Goal: Transaction & Acquisition: Book appointment/travel/reservation

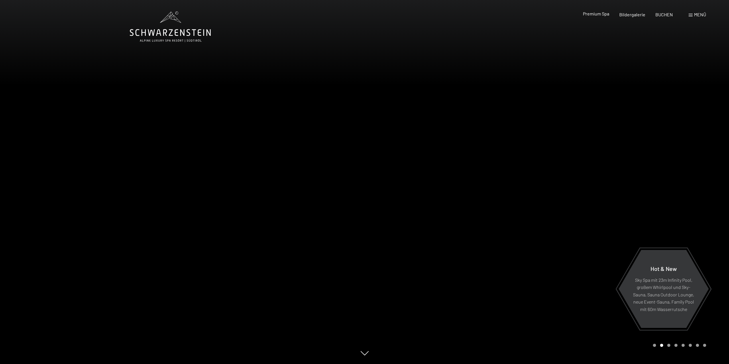
click at [593, 11] on span "Premium Spa" at bounding box center [596, 13] width 26 height 5
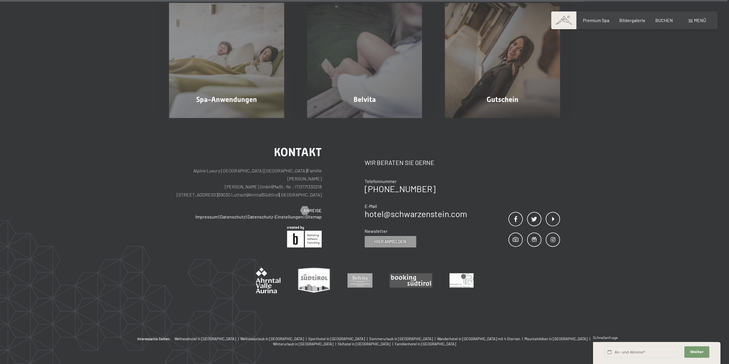
scroll to position [4164, 0]
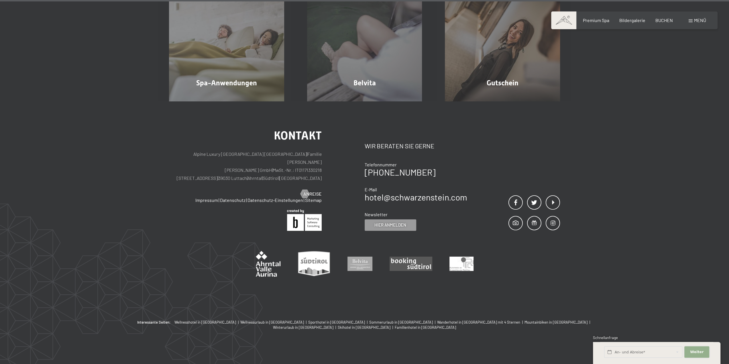
click at [693, 351] on span "Weiter" at bounding box center [696, 351] width 13 height 5
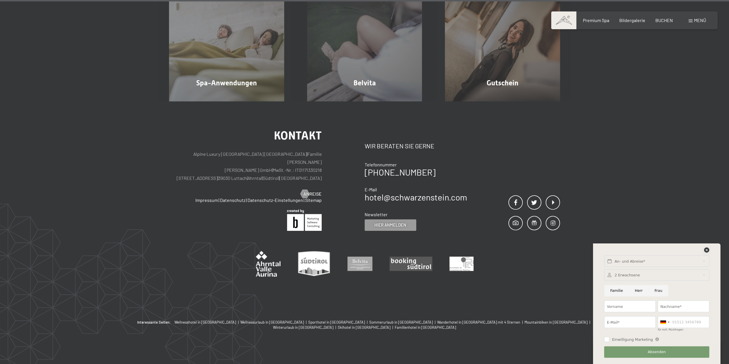
click at [708, 249] on icon at bounding box center [706, 249] width 5 height 5
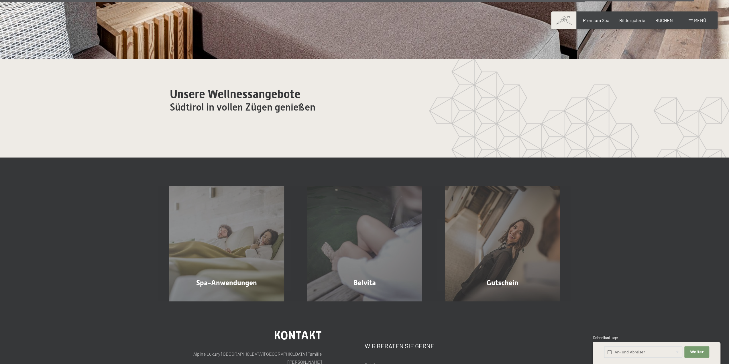
scroll to position [3963, 0]
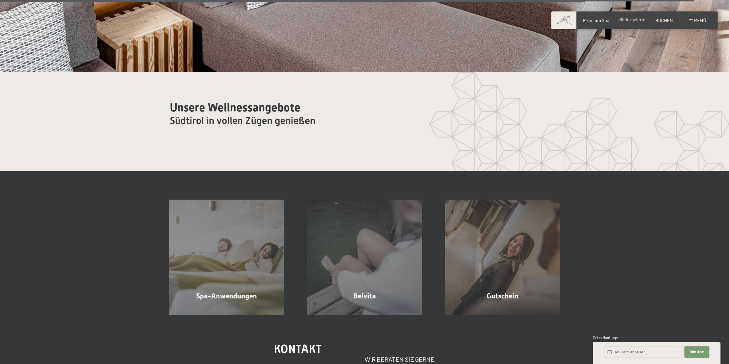
click at [632, 19] on span "Bildergalerie" at bounding box center [632, 19] width 26 height 5
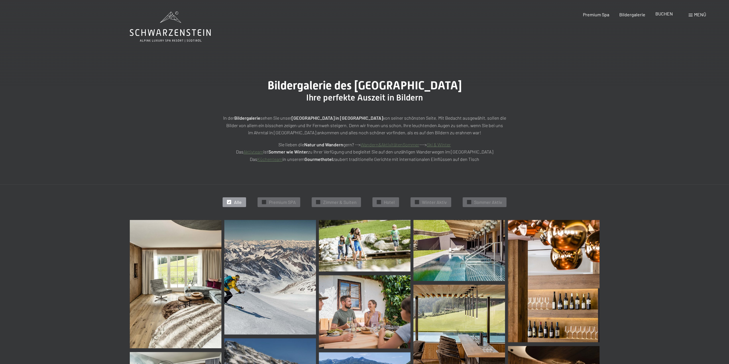
click at [665, 14] on span "BUCHEN" at bounding box center [663, 13] width 17 height 5
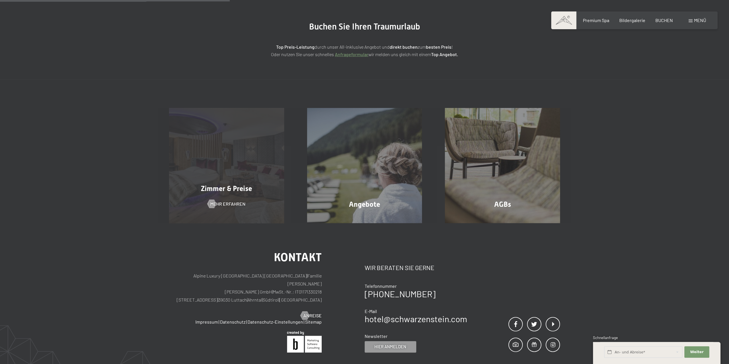
click at [245, 194] on div "Zimmer & Preise Mehr erfahren" at bounding box center [227, 165] width 138 height 115
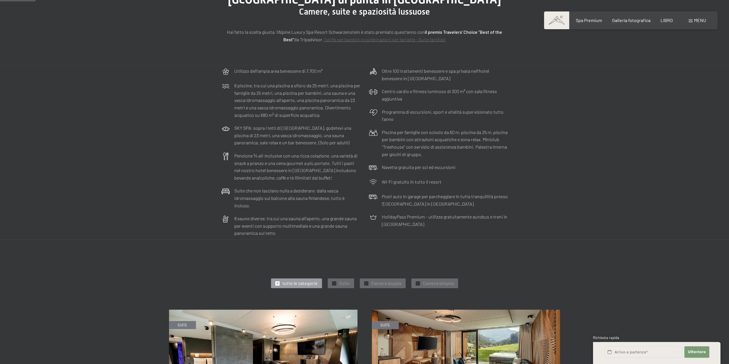
scroll to position [258, 0]
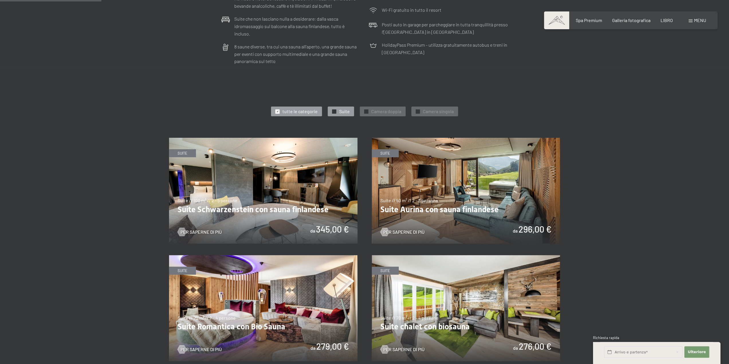
click at [335, 110] on font "✓" at bounding box center [334, 111] width 2 height 3
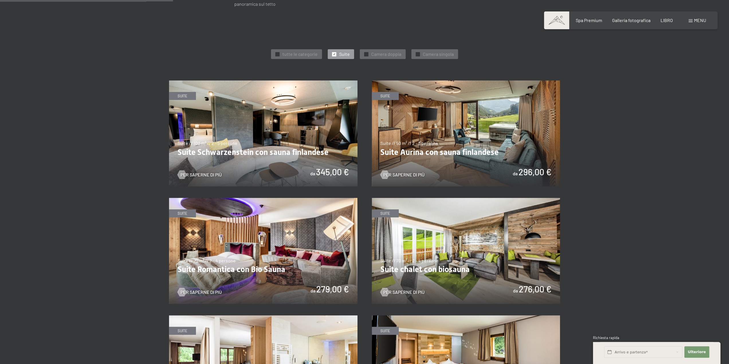
scroll to position [401, 0]
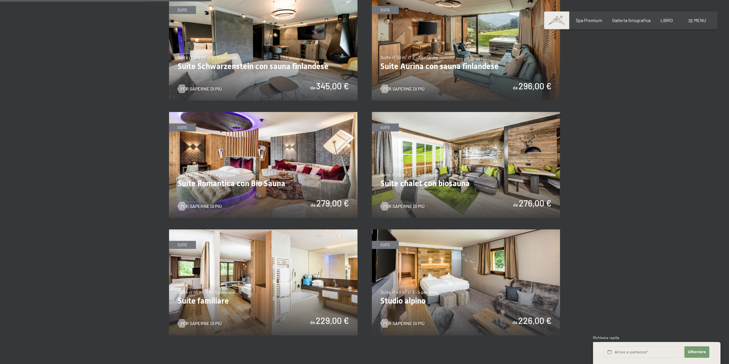
click at [471, 181] on img at bounding box center [466, 165] width 188 height 106
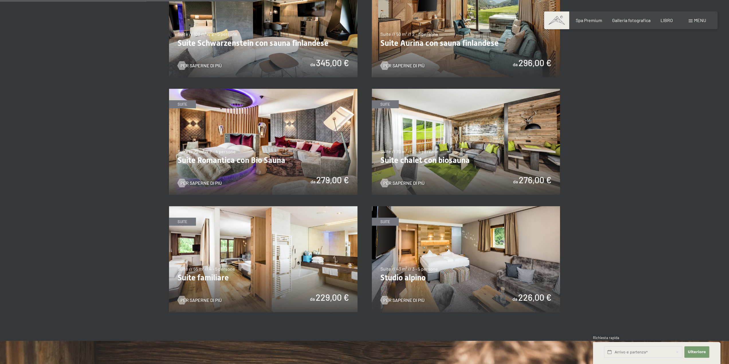
scroll to position [487, 0]
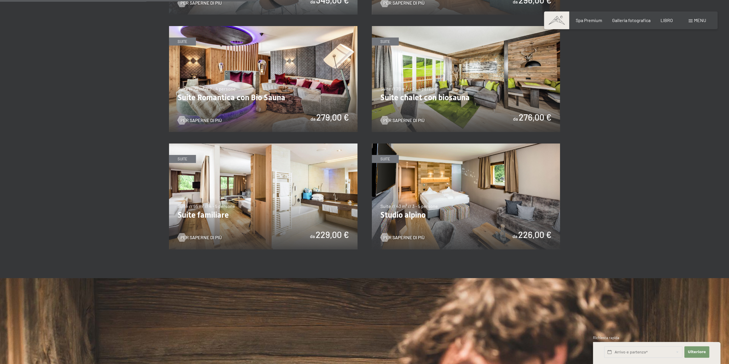
click at [487, 194] on img at bounding box center [466, 197] width 188 height 106
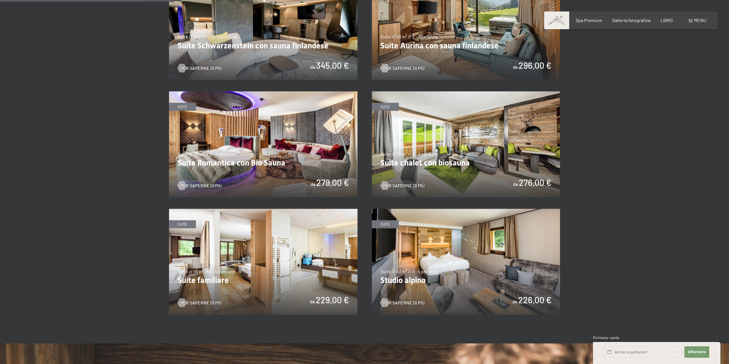
scroll to position [344, 0]
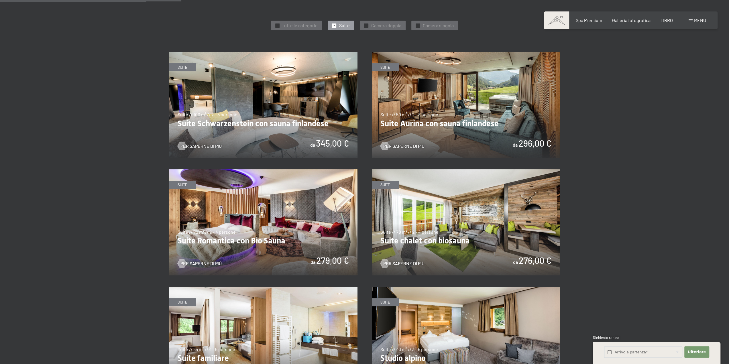
click at [288, 104] on img at bounding box center [263, 105] width 188 height 106
click at [308, 103] on img at bounding box center [263, 105] width 188 height 106
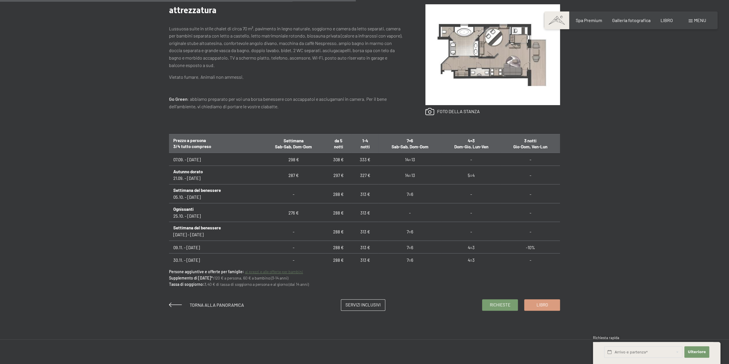
scroll to position [372, 0]
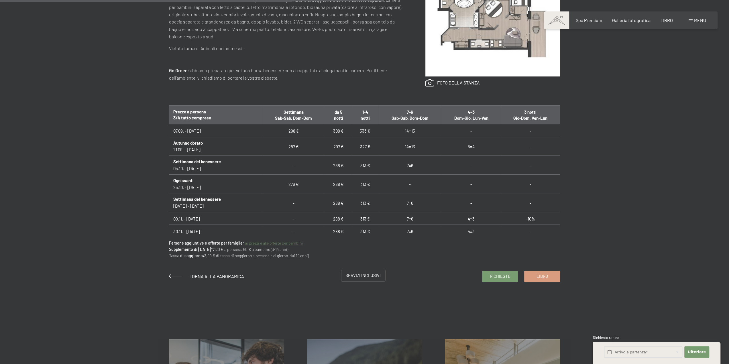
click at [354, 276] on font "Servizi inclusivi" at bounding box center [362, 275] width 35 height 5
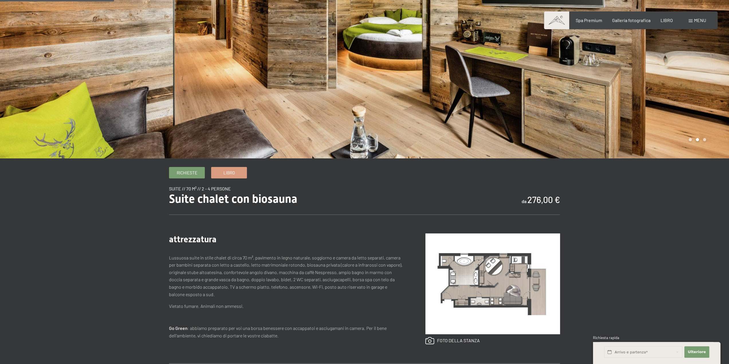
scroll to position [0, 0]
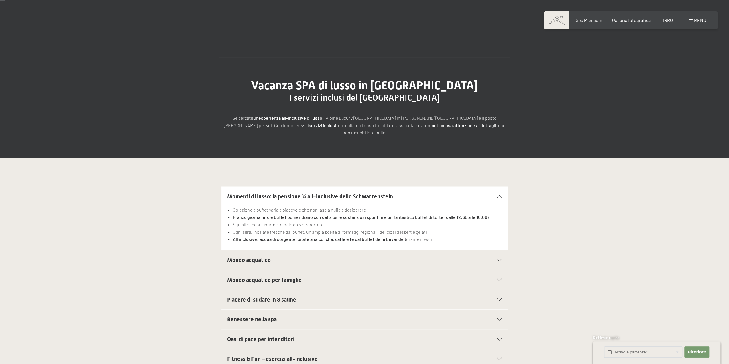
scroll to position [57, 0]
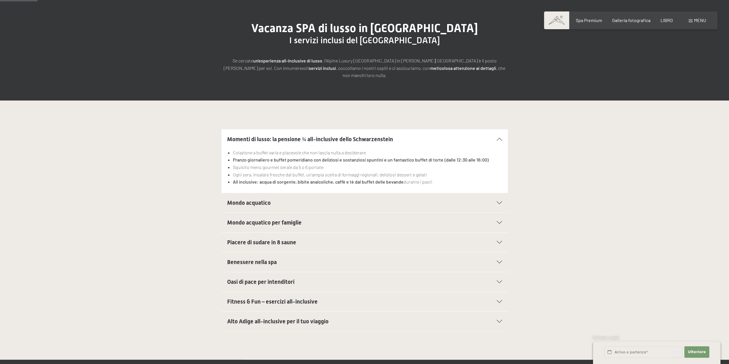
click at [250, 199] on font "Mondo acquatico" at bounding box center [249, 202] width 44 height 7
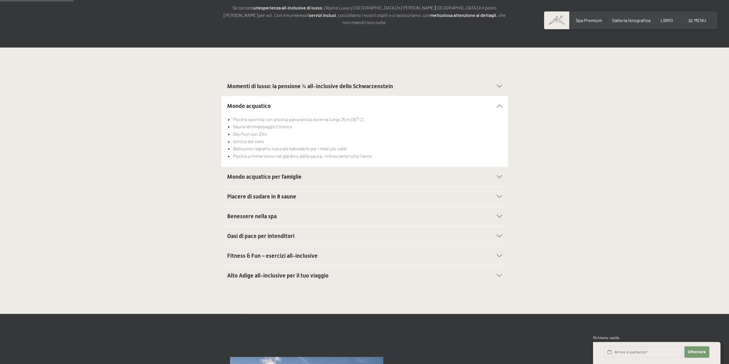
scroll to position [115, 0]
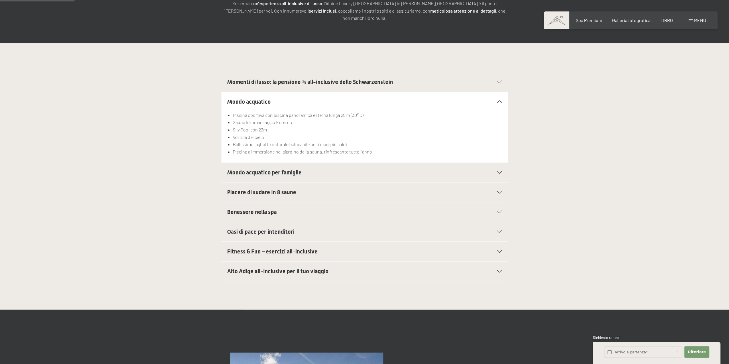
click at [257, 169] on font "Mondo acquatico per famiglie" at bounding box center [264, 172] width 74 height 7
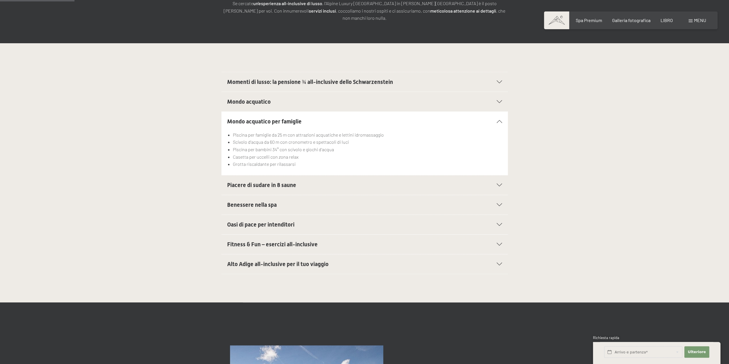
click at [258, 182] on font "Piacere di sudare in 8 saune" at bounding box center [261, 185] width 69 height 7
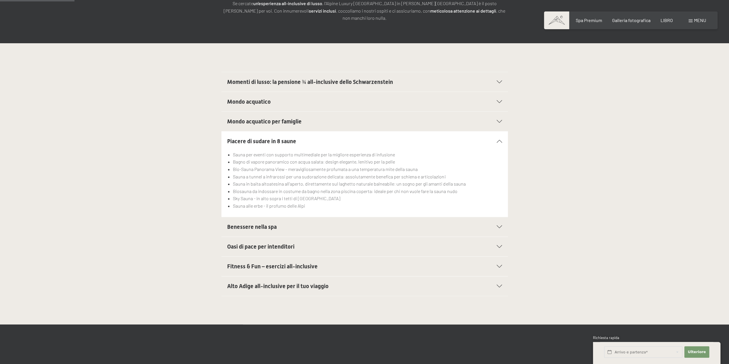
click at [261, 223] on font "Benessere nella spa" at bounding box center [252, 226] width 50 height 7
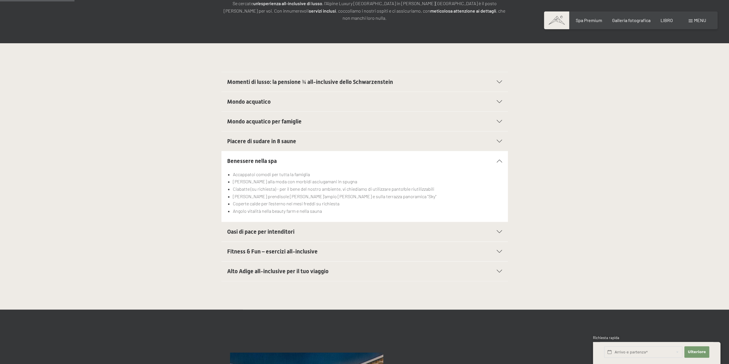
click at [261, 228] on font "Oasi di pace per intenditori" at bounding box center [260, 231] width 67 height 7
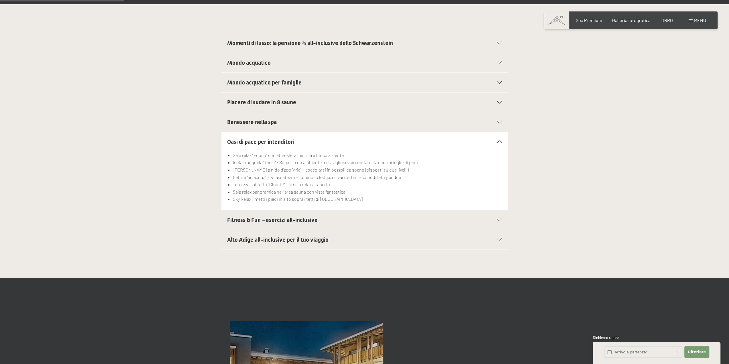
scroll to position [200, 0]
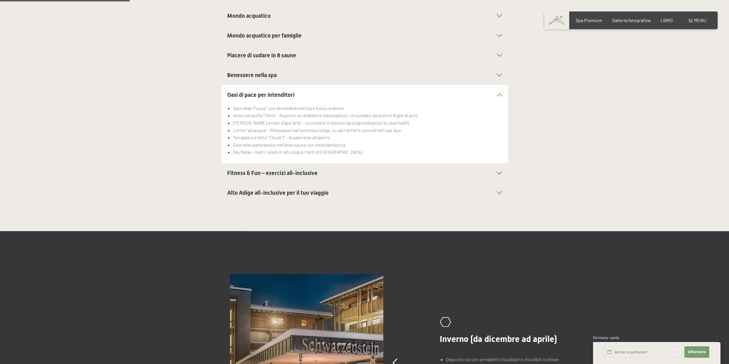
click at [257, 170] on font "Fitness & Fun – esercizi all-inclusive" at bounding box center [272, 173] width 91 height 7
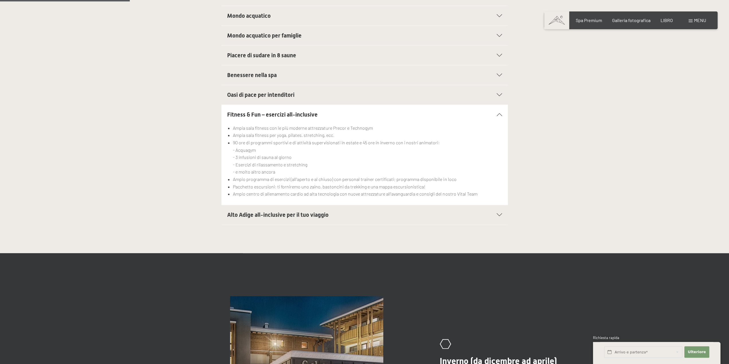
click at [242, 211] on font "Alto Adige all-inclusive per il tuo viaggio" at bounding box center [277, 214] width 101 height 7
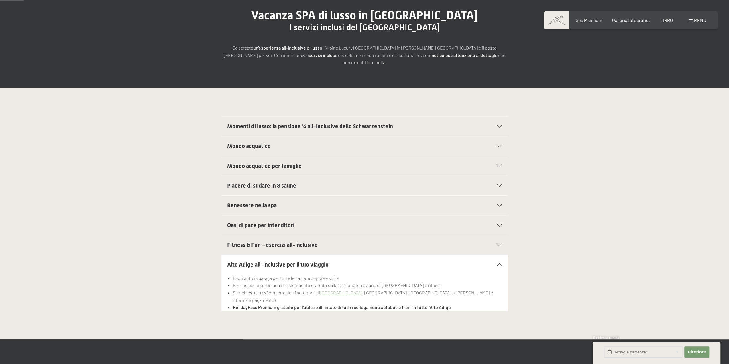
scroll to position [0, 0]
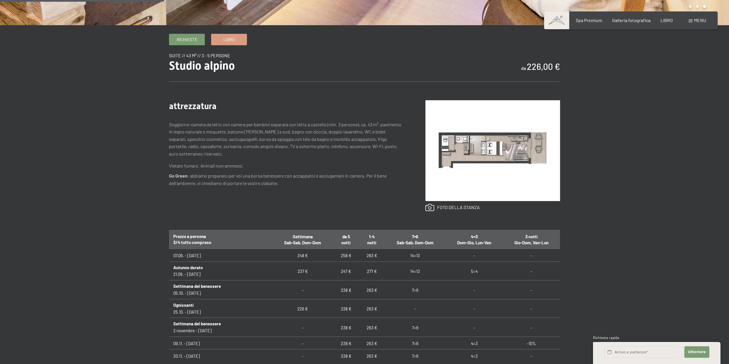
scroll to position [143, 0]
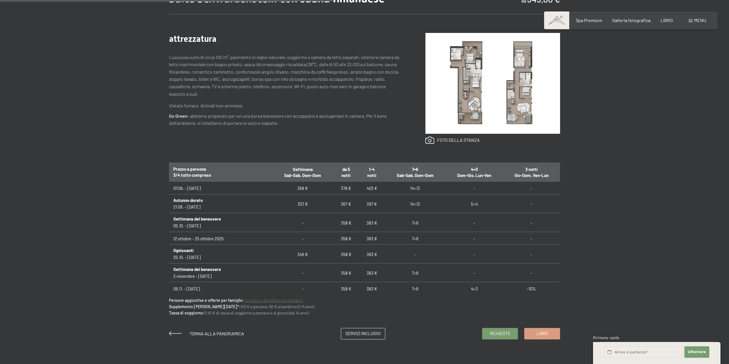
scroll to position [401, 0]
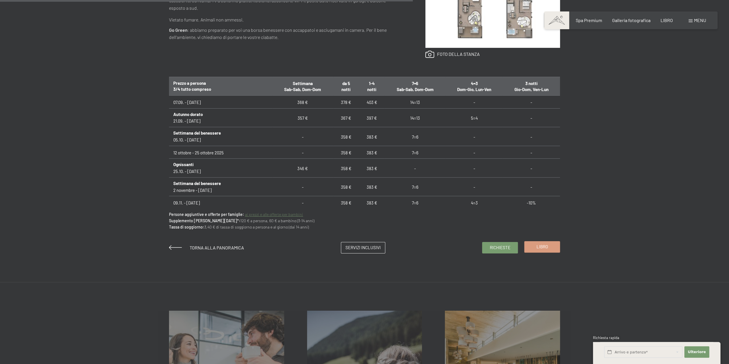
click at [536, 248] on font "Libro" at bounding box center [541, 246] width 11 height 5
click at [547, 249] on font "Libro" at bounding box center [541, 246] width 11 height 5
click at [545, 247] on font "Libro" at bounding box center [541, 246] width 11 height 5
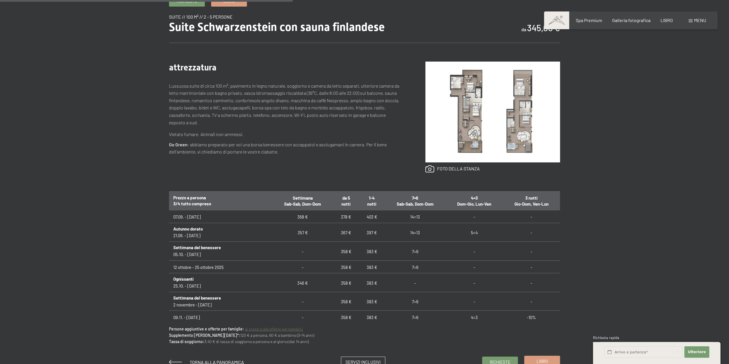
scroll to position [344, 0]
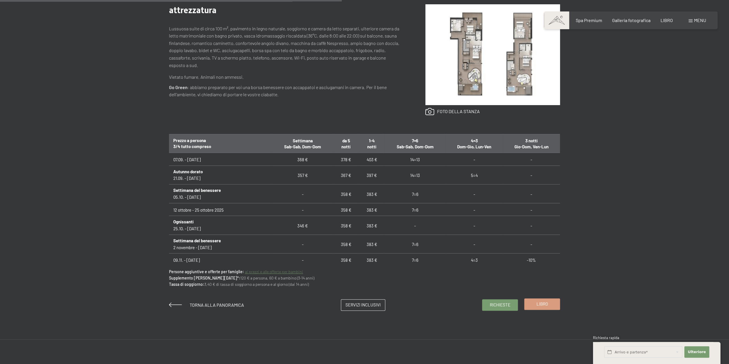
click at [665, 144] on div "Richieste Libro Suite // 100 m² // 2 - 5 persone Suite Schwarzenstein con sauna…" at bounding box center [364, 124] width 729 height 373
click at [663, 90] on div "Richieste Libro Suite // 100 m² // 2 - 5 persone Suite Schwarzenstein con sauna…" at bounding box center [364, 124] width 729 height 373
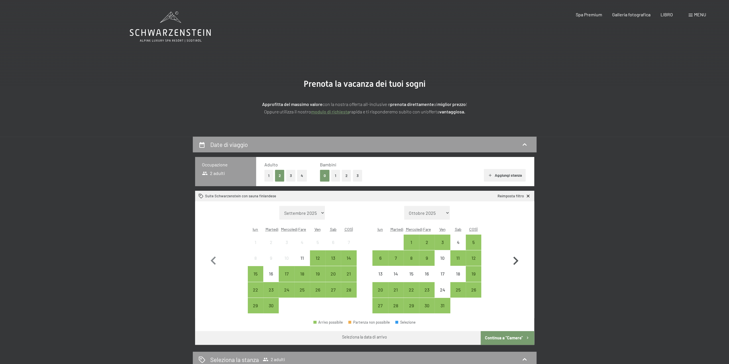
click at [514, 262] on icon "button" at bounding box center [515, 261] width 17 height 17
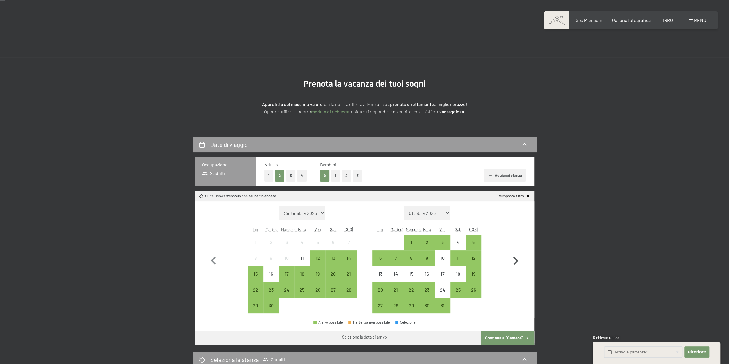
scroll to position [57, 0]
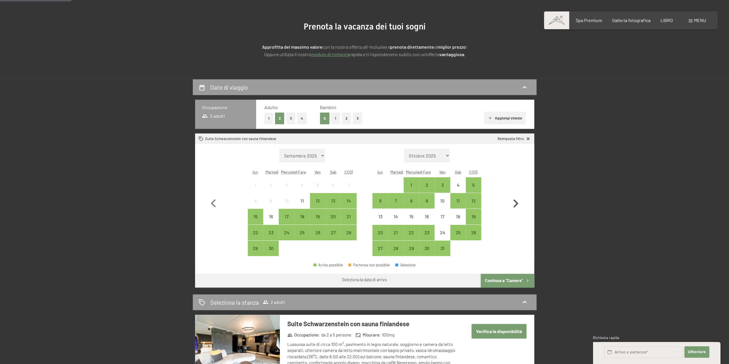
click at [514, 201] on icon "button" at bounding box center [515, 203] width 17 height 17
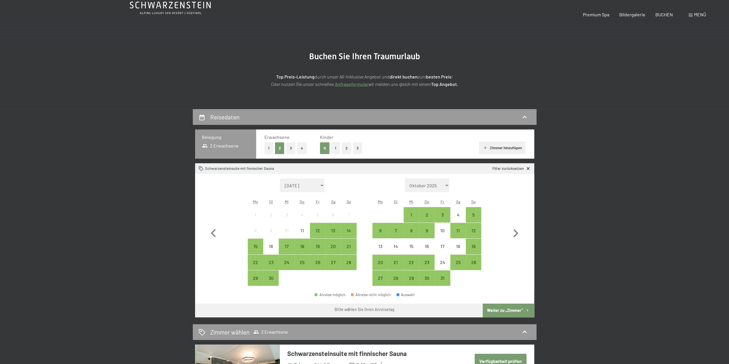
scroll to position [57, 0]
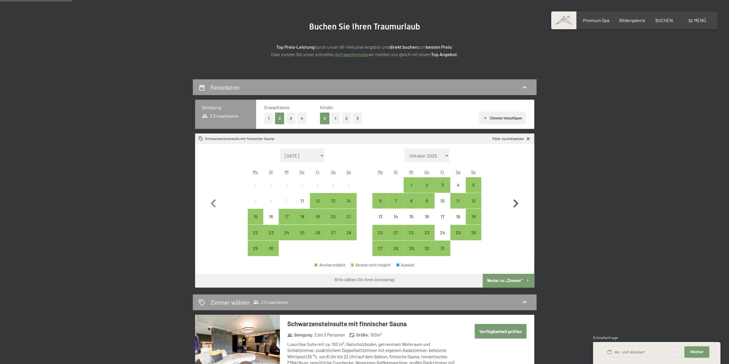
click at [515, 204] on icon "button" at bounding box center [515, 203] width 5 height 8
select select "2025-10-01"
select select "2025-11-01"
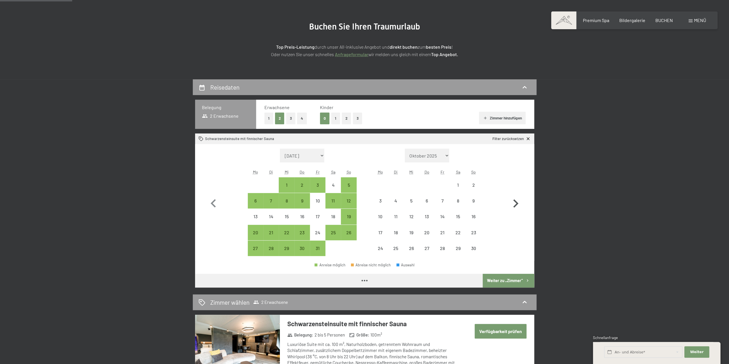
select select "2025-10-01"
select select "2025-11-01"
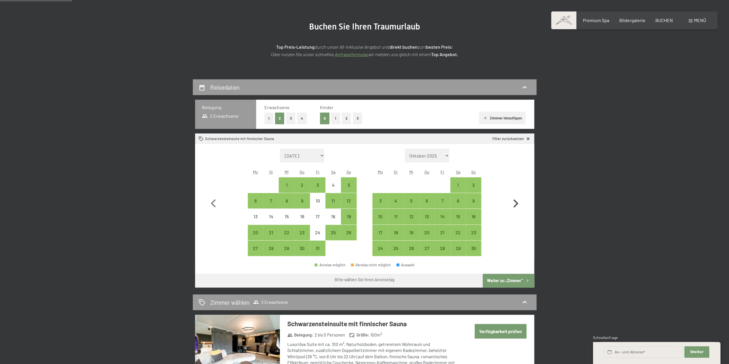
click at [515, 204] on icon "button" at bounding box center [515, 203] width 5 height 8
select select "2025-11-01"
select select "2025-12-01"
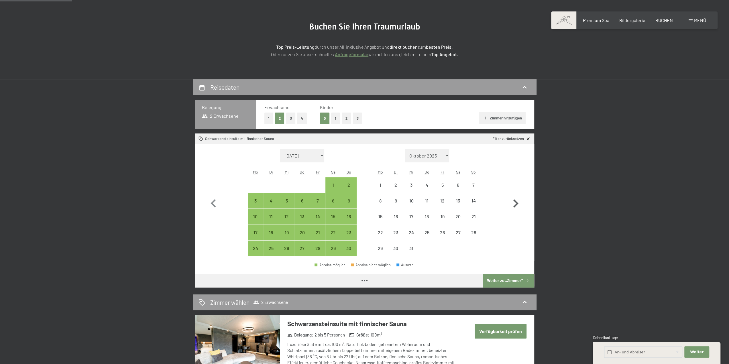
select select "2025-11-01"
select select "2025-12-01"
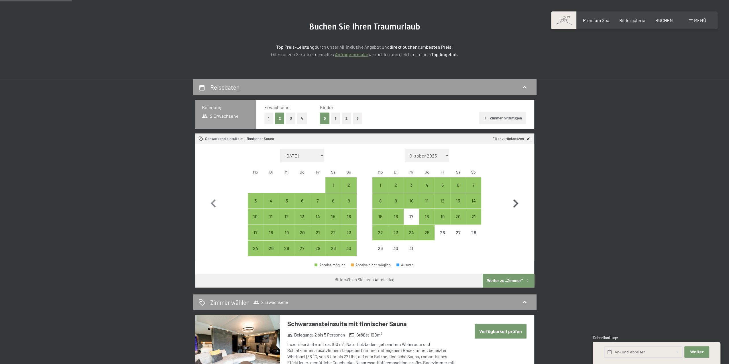
click at [515, 204] on icon "button" at bounding box center [515, 203] width 5 height 8
select select "2025-12-01"
select select "2026-01-01"
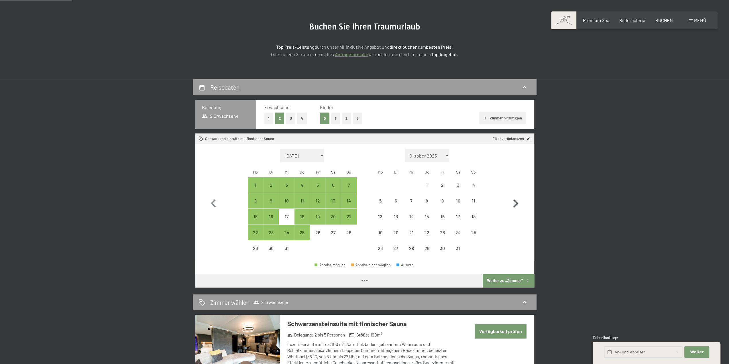
select select "2025-12-01"
select select "2026-01-01"
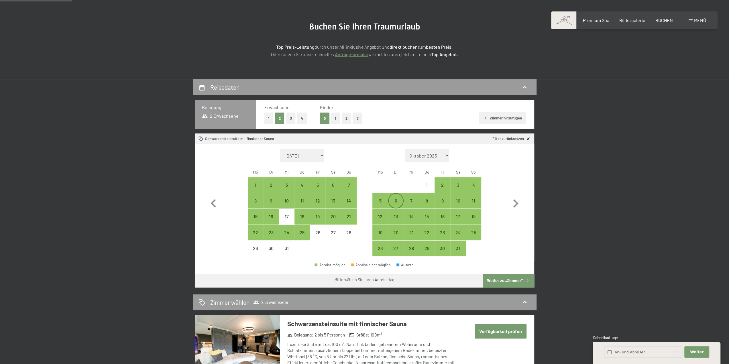
click at [395, 201] on div "6" at bounding box center [396, 205] width 14 height 14
select select "2025-12-01"
select select "2026-01-01"
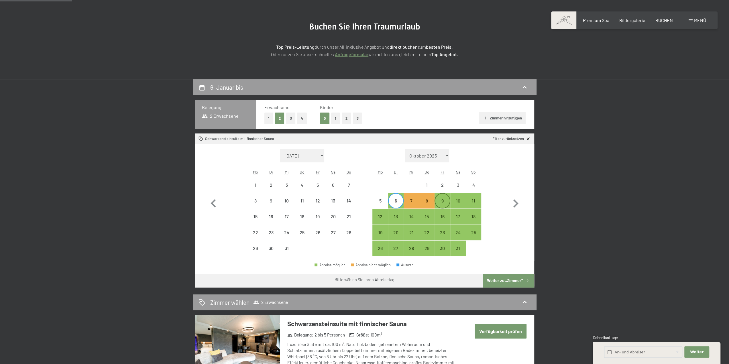
click at [445, 203] on div "9" at bounding box center [442, 205] width 14 height 14
select select "2025-12-01"
select select "2026-01-01"
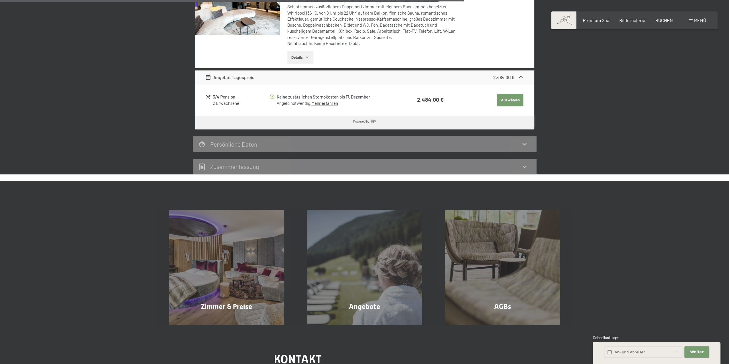
scroll to position [229, 0]
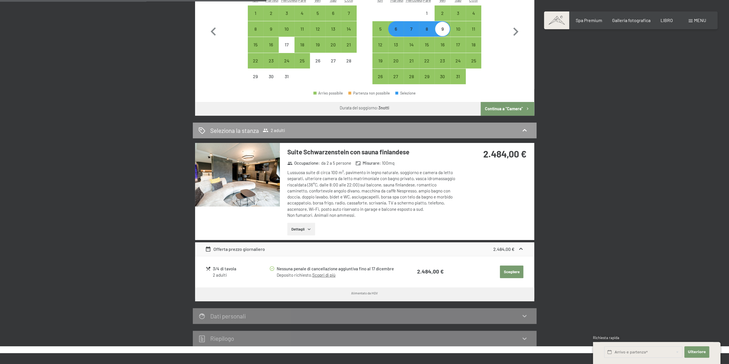
click at [309, 229] on icon "button" at bounding box center [309, 229] width 3 height 1
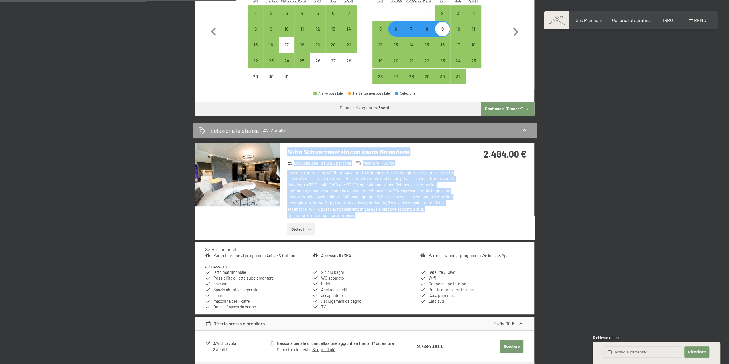
drag, startPoint x: 288, startPoint y: 150, endPoint x: 437, endPoint y: 215, distance: 161.5
click at [437, 215] on div "Suite Schwarzenstein con sauna finlandese Occupazione : da 2 a 5 persone Misura…" at bounding box center [369, 191] width 178 height 97
copy div "Suite Schwarzenstein con sauna finlandese Occupazione : da 2 a 5 persone Misura…"
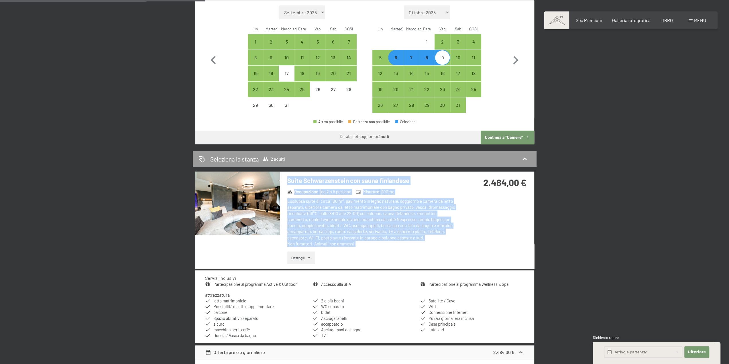
scroll to position [143, 0]
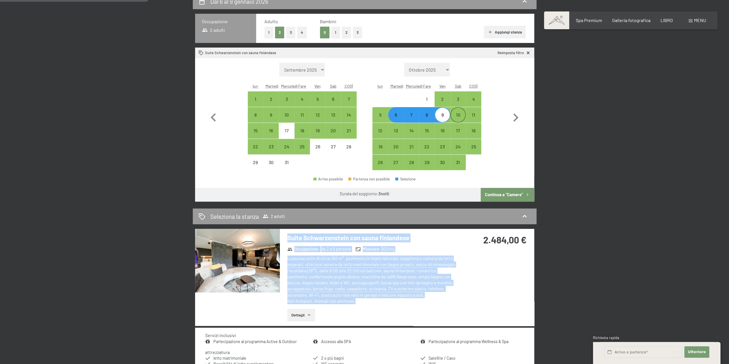
click at [459, 118] on div "10" at bounding box center [458, 120] width 14 height 14
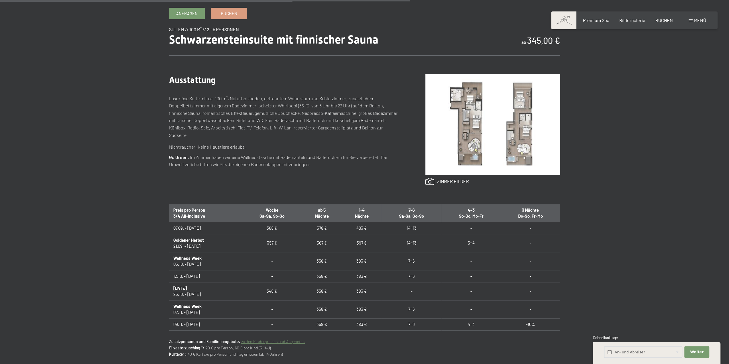
scroll to position [401, 0]
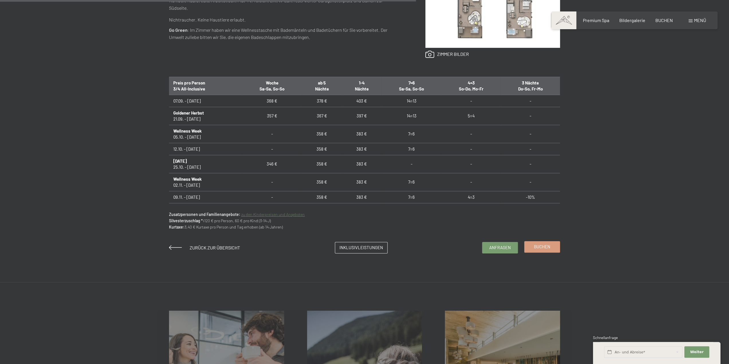
click at [535, 247] on span "Buchen" at bounding box center [542, 247] width 16 height 6
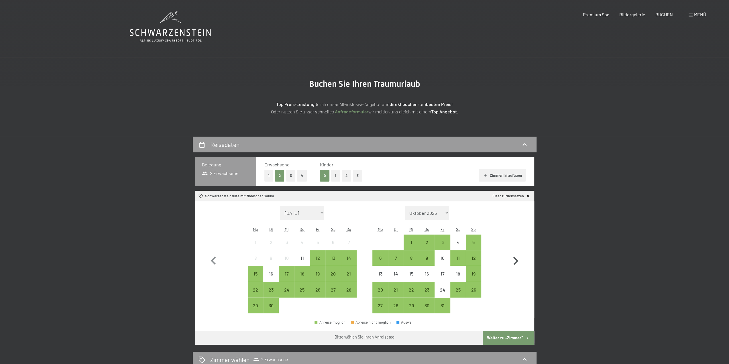
click at [514, 262] on icon "button" at bounding box center [515, 261] width 17 height 17
select select "2025-10-01"
select select "2025-11-01"
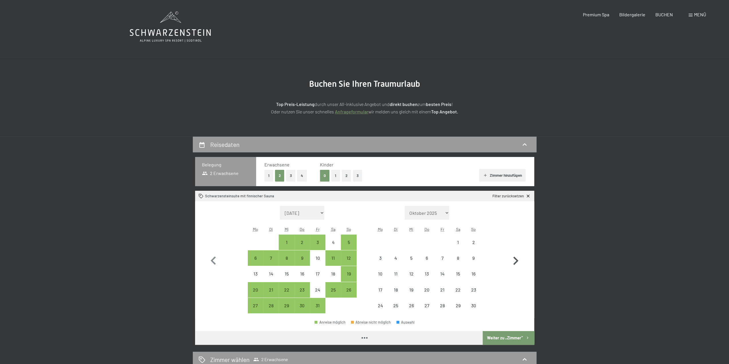
click at [514, 262] on icon "button" at bounding box center [515, 261] width 17 height 17
select select "2025-11-01"
select select "2025-12-01"
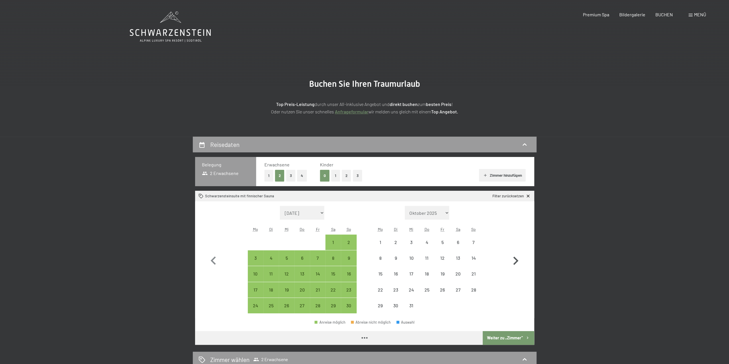
click at [514, 262] on icon "button" at bounding box center [515, 261] width 17 height 17
select select "[DATE]"
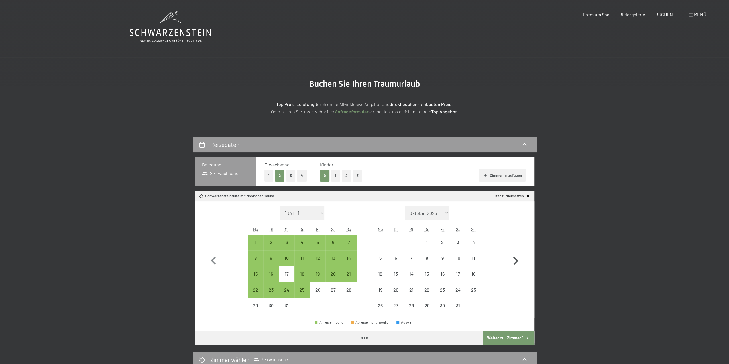
select select "[DATE]"
select select "2026-01-01"
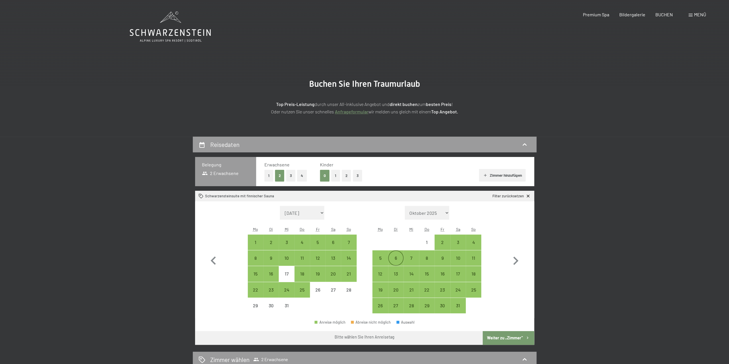
click at [396, 259] on div "6" at bounding box center [396, 263] width 14 height 14
select select "2025-12-01"
select select "2026-01-01"
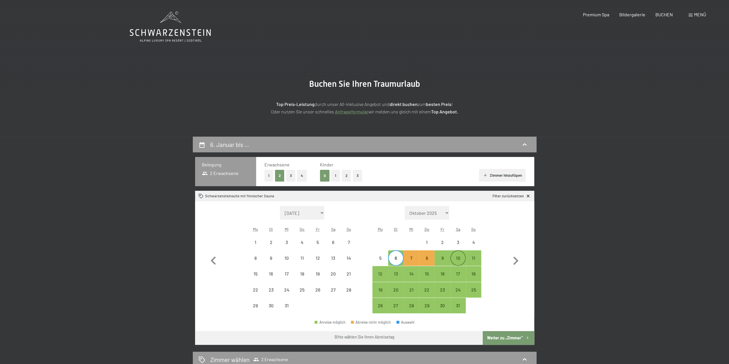
click at [458, 257] on div "10" at bounding box center [458, 263] width 14 height 14
select select "2025-12-01"
select select "2026-01-01"
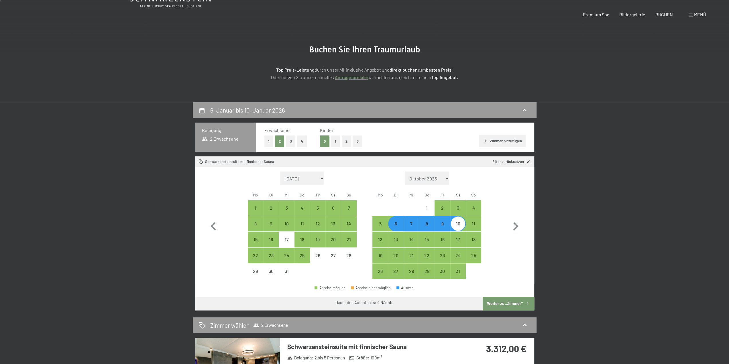
scroll to position [172, 0]
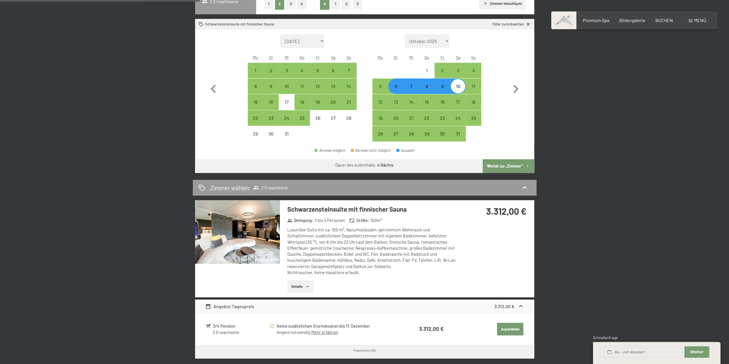
click at [443, 90] on div "9" at bounding box center [442, 91] width 14 height 14
select select "2025-12-01"
select select "2026-01-01"
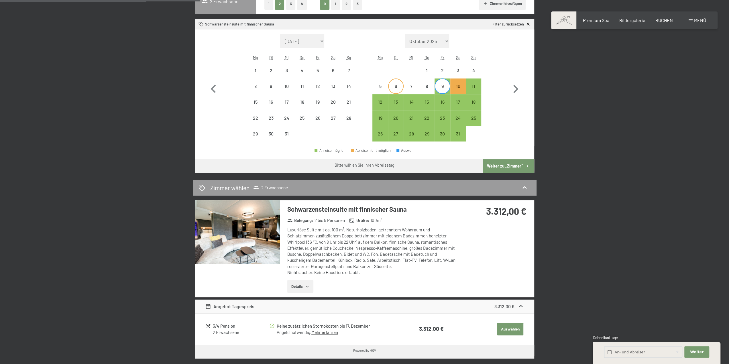
click at [394, 88] on div "6" at bounding box center [396, 91] width 14 height 14
select select "2025-12-01"
select select "2026-01-01"
click at [397, 89] on div "6" at bounding box center [396, 91] width 14 height 14
select select "2025-12-01"
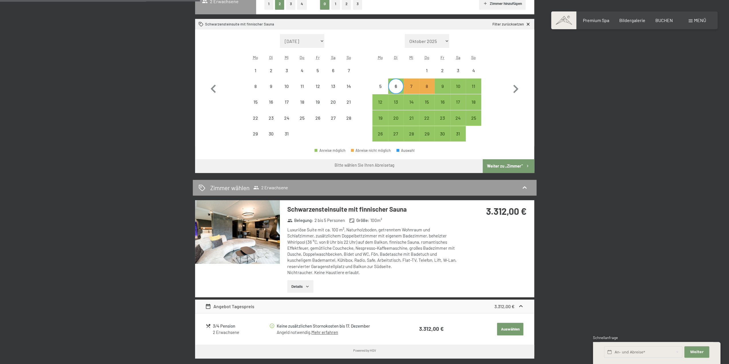
select select "2026-01-01"
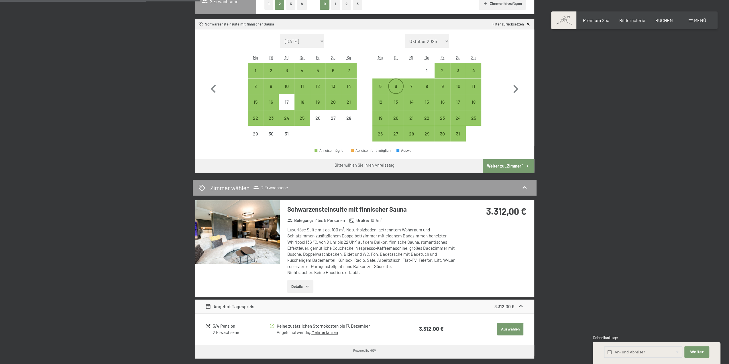
click at [397, 85] on div "6" at bounding box center [396, 91] width 14 height 14
select select "2025-12-01"
select select "2026-01-01"
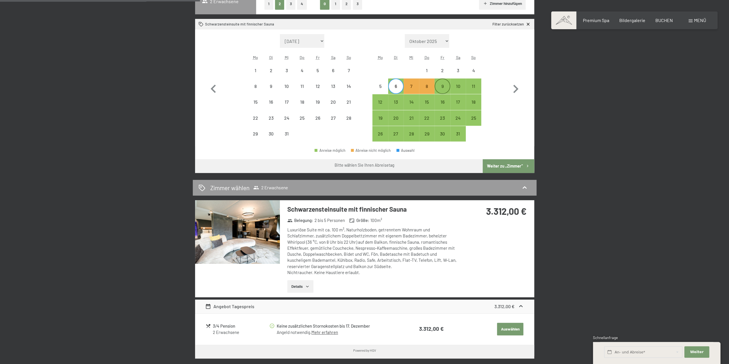
click at [442, 84] on div "9" at bounding box center [442, 91] width 14 height 14
select select "[DATE]"
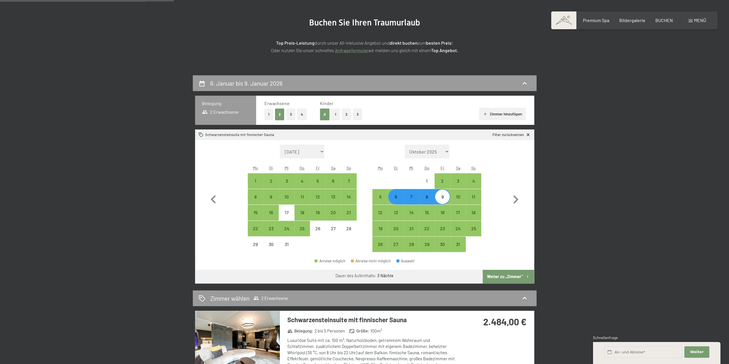
scroll to position [0, 0]
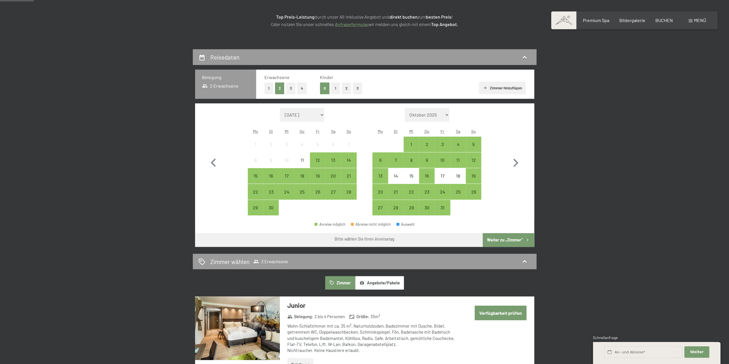
scroll to position [86, 0]
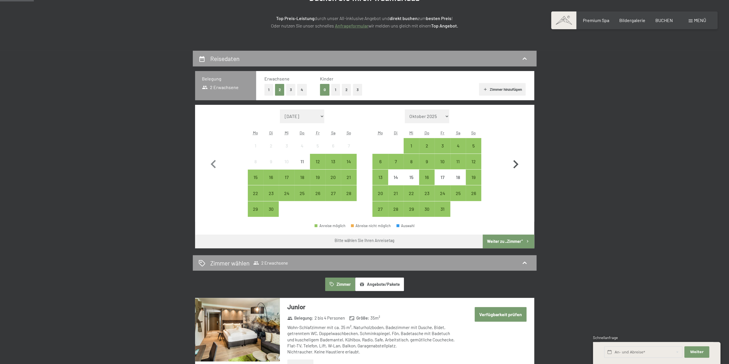
click at [516, 164] on icon "button" at bounding box center [515, 164] width 17 height 17
select select "2025-10-01"
select select "2025-11-01"
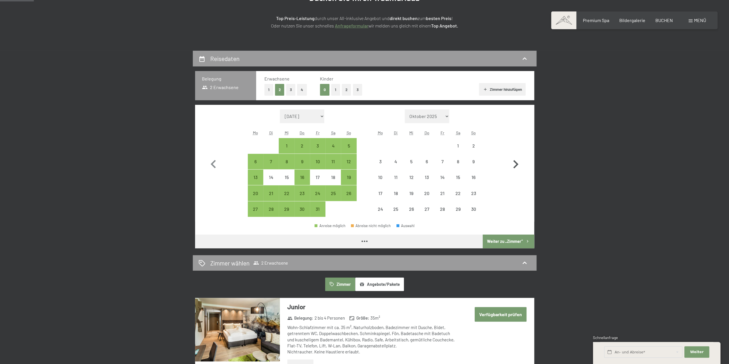
click at [516, 164] on icon "button" at bounding box center [515, 164] width 17 height 17
select select "2025-11-01"
select select "2025-12-01"
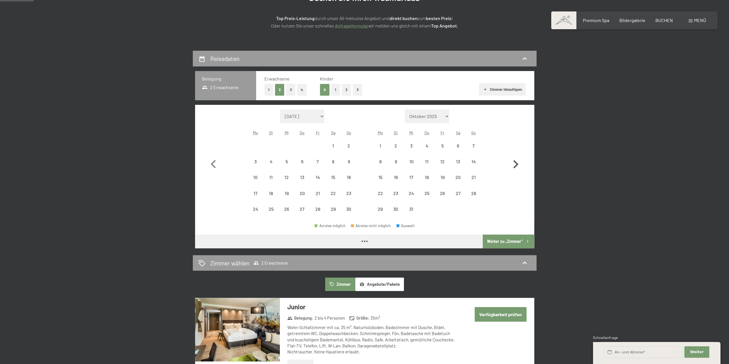
click at [516, 164] on icon "button" at bounding box center [515, 164] width 17 height 17
select select "2025-12-01"
select select "2026-01-01"
select select "2025-12-01"
select select "2026-01-01"
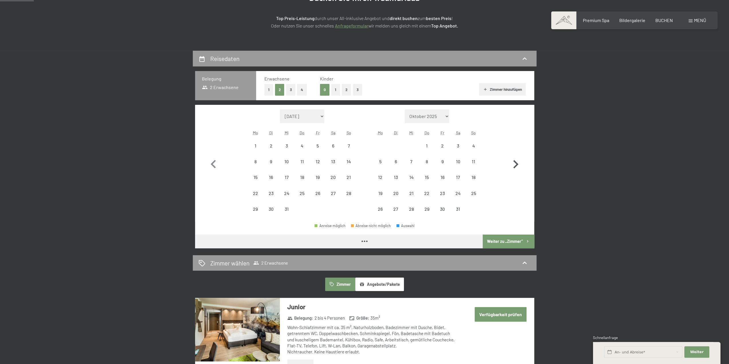
select select "2025-12-01"
select select "2026-01-01"
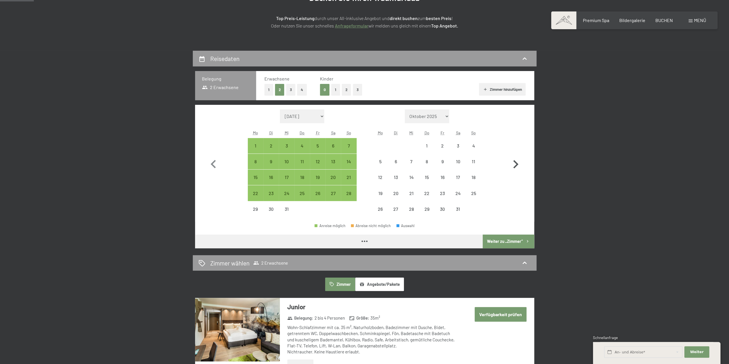
select select "2025-12-01"
select select "2026-01-01"
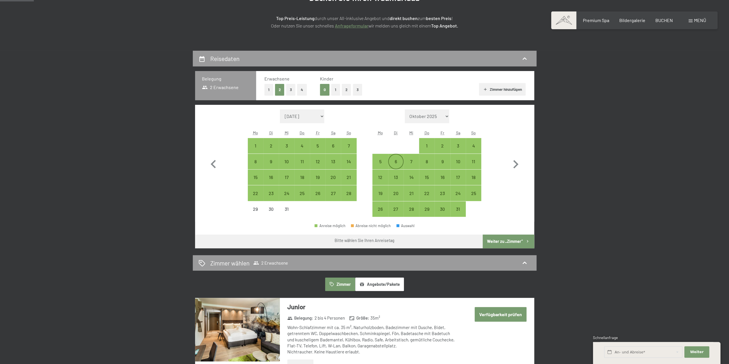
click at [396, 162] on div "6" at bounding box center [396, 166] width 14 height 14
select select "2025-12-01"
select select "2026-01-01"
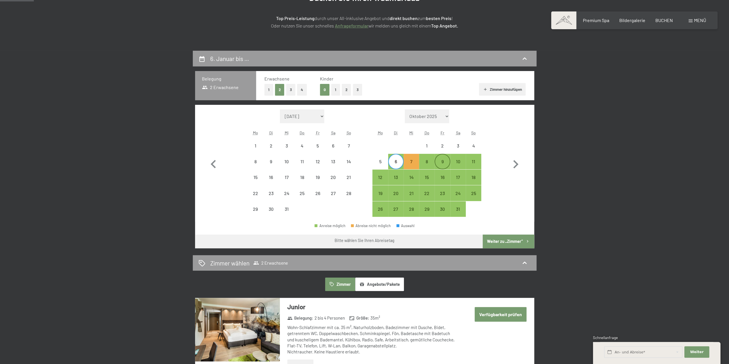
click at [444, 161] on div "9" at bounding box center [442, 166] width 14 height 14
select select "2025-12-01"
select select "2026-01-01"
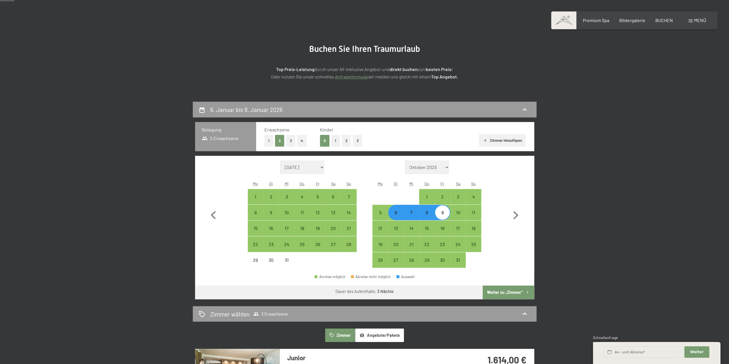
scroll to position [0, 0]
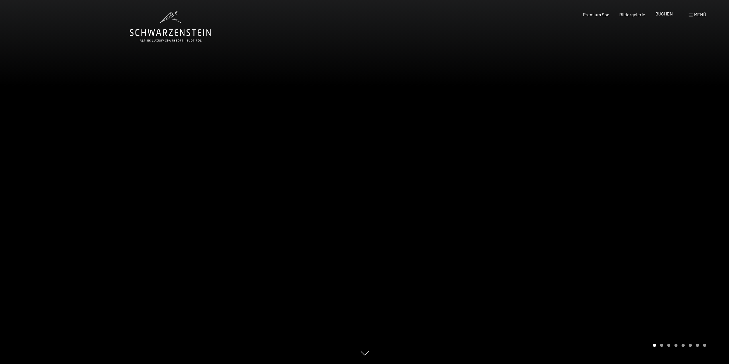
click at [660, 14] on span "BUCHEN" at bounding box center [663, 13] width 17 height 5
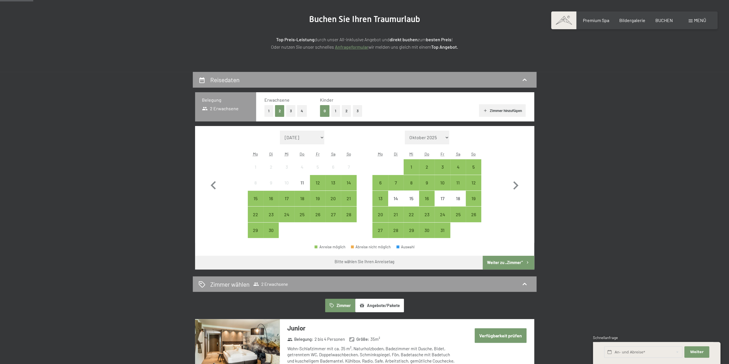
scroll to position [57, 0]
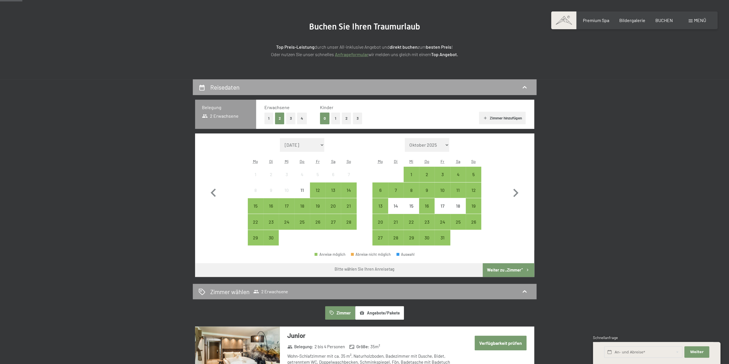
click at [525, 87] on icon at bounding box center [524, 87] width 7 height 7
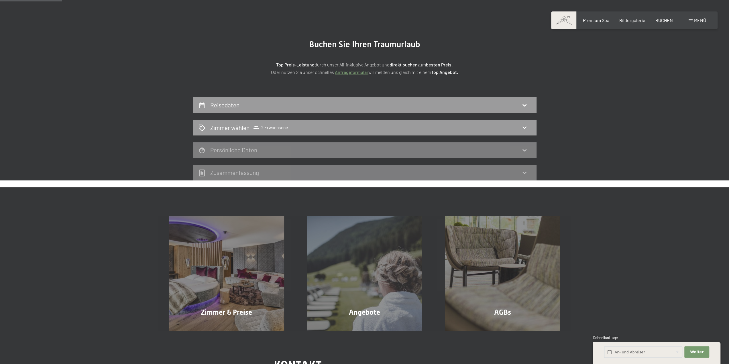
scroll to position [22, 0]
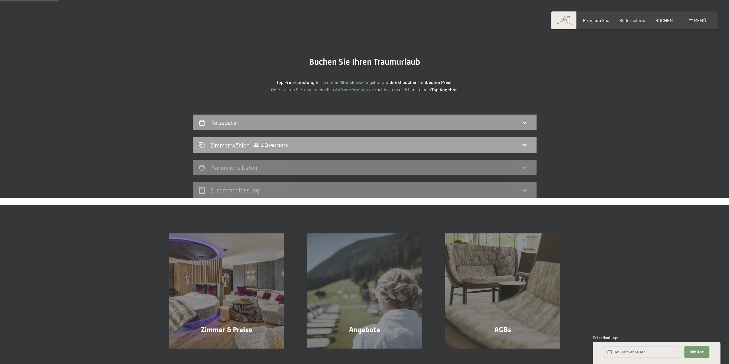
click at [297, 142] on div "Zimmer wählen 2 Erwachsene" at bounding box center [364, 145] width 332 height 8
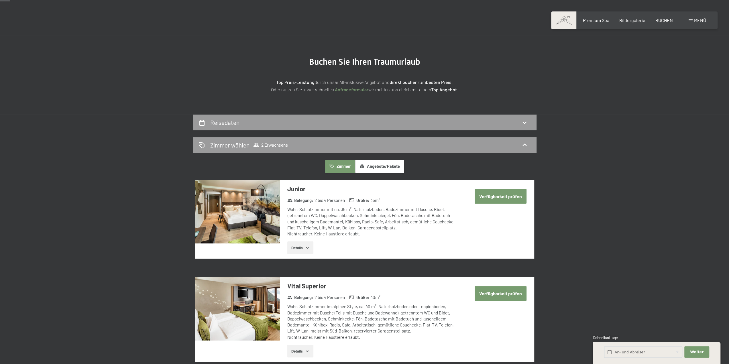
scroll to position [137, 0]
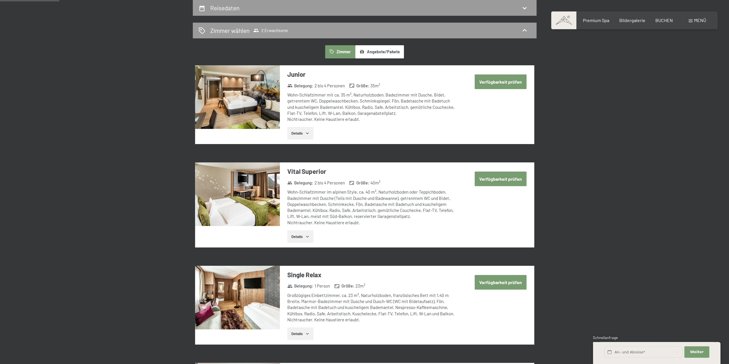
click at [378, 52] on button "Angebote/Pakete" at bounding box center [379, 51] width 49 height 13
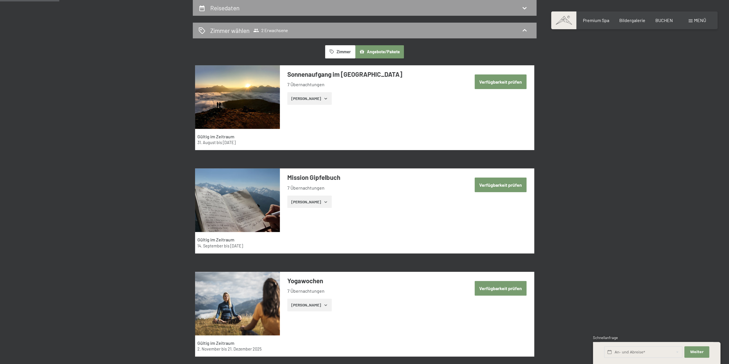
click at [344, 50] on button "Zimmer" at bounding box center [340, 51] width 30 height 13
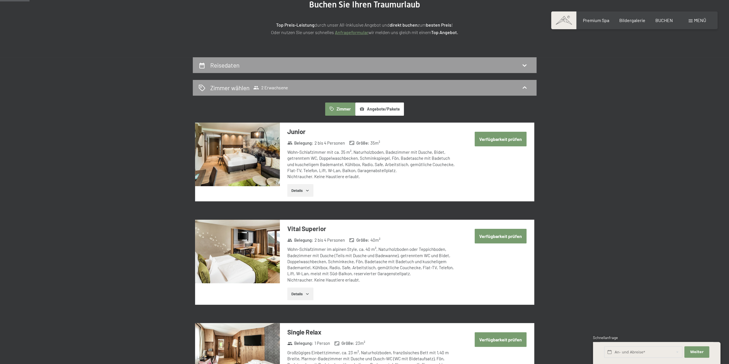
scroll to position [0, 0]
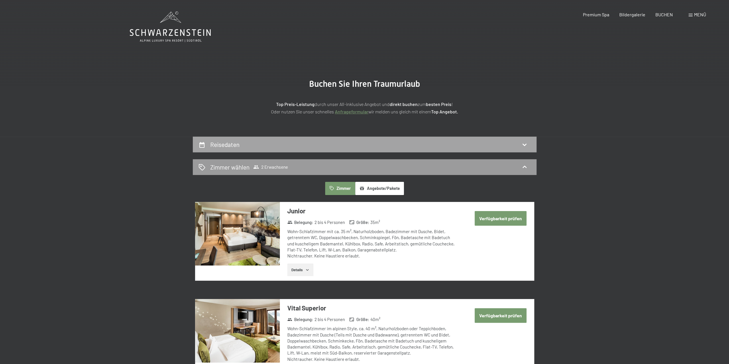
click at [266, 146] on div "Reisedaten" at bounding box center [364, 144] width 332 height 8
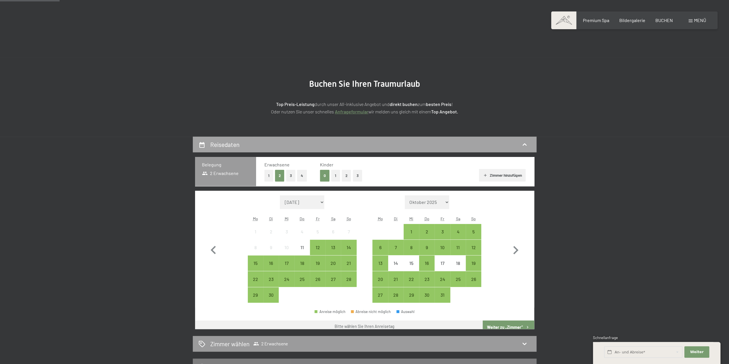
scroll to position [137, 0]
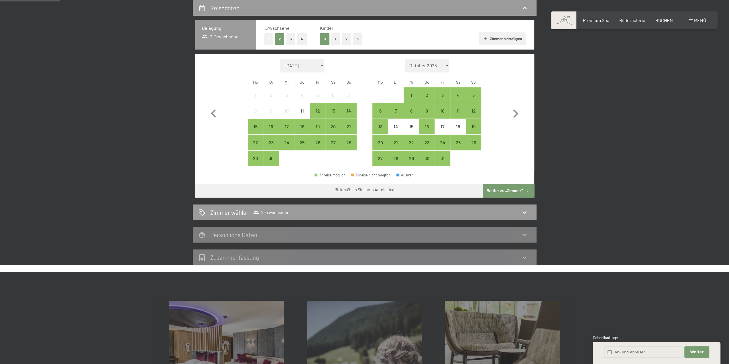
click at [503, 38] on button "Zimmer hinzufügen" at bounding box center [502, 38] width 47 height 13
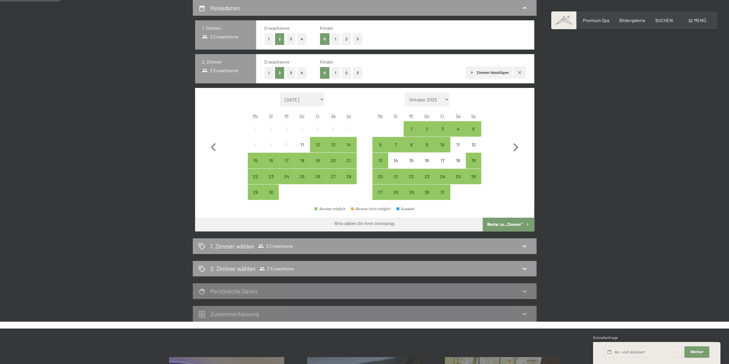
click at [522, 72] on button "button" at bounding box center [519, 72] width 12 height 12
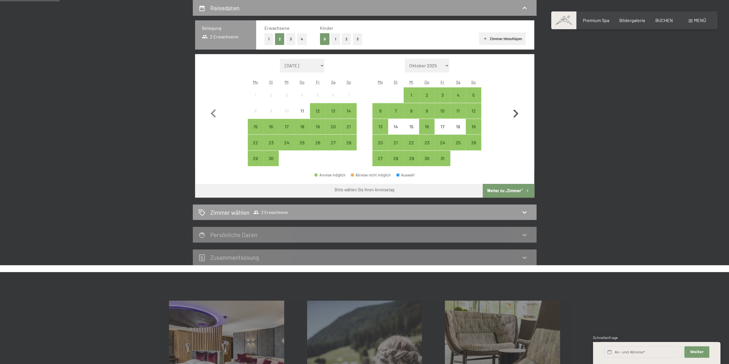
click at [514, 113] on icon "button" at bounding box center [515, 113] width 17 height 17
select select "2025-10-01"
select select "2025-11-01"
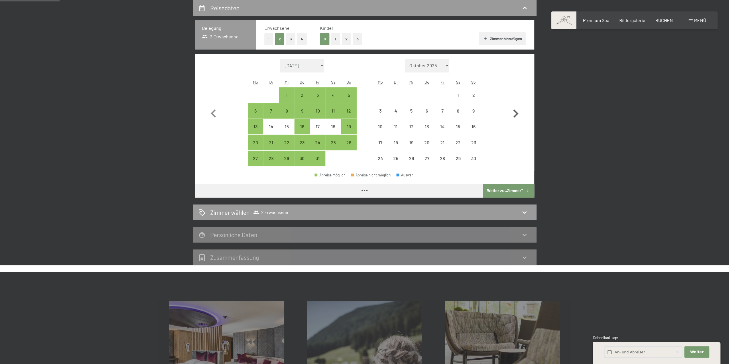
click at [514, 113] on icon "button" at bounding box center [515, 113] width 17 height 17
select select "2025-11-01"
select select "2025-12-01"
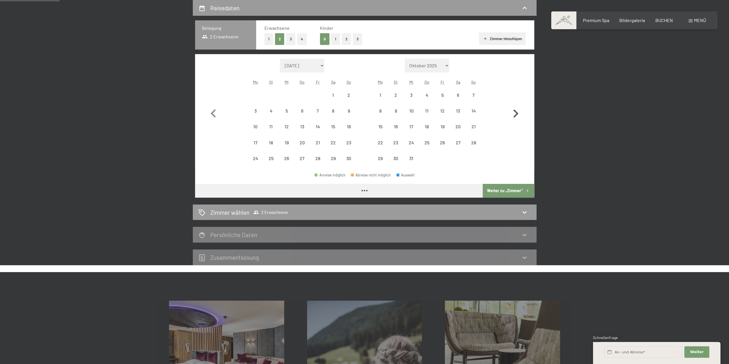
click at [514, 113] on icon "button" at bounding box center [515, 113] width 17 height 17
select select "2025-12-01"
select select "2026-01-01"
select select "2025-12-01"
select select "2026-01-01"
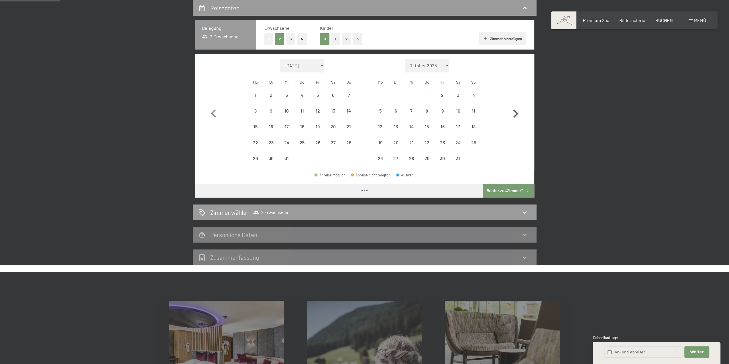
click at [514, 113] on icon "button" at bounding box center [515, 113] width 17 height 17
select select "2026-01-01"
select select "2026-02-01"
select select "2026-01-01"
select select "2026-02-01"
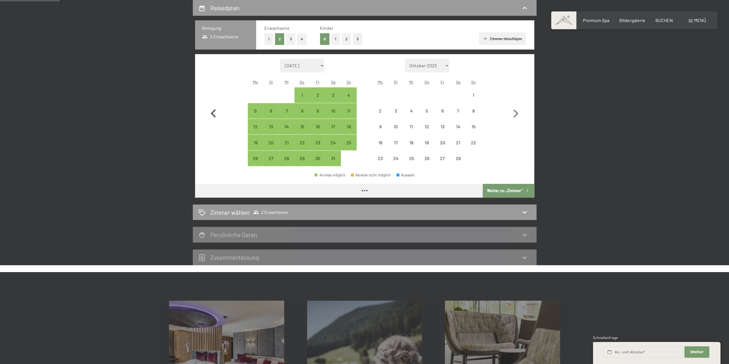
select select "2026-01-01"
select select "2026-02-01"
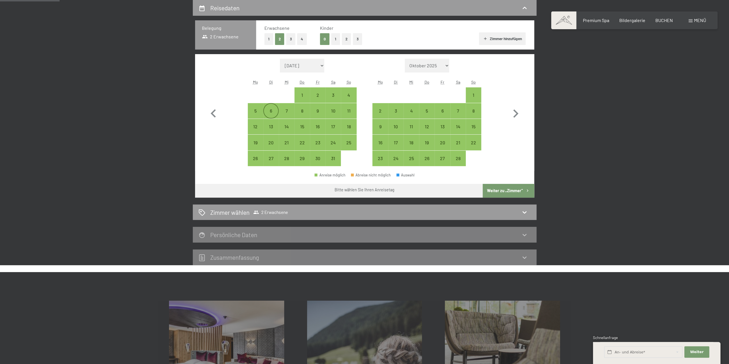
click at [270, 111] on div "6" at bounding box center [271, 116] width 14 height 14
select select "2026-01-01"
select select "2026-02-01"
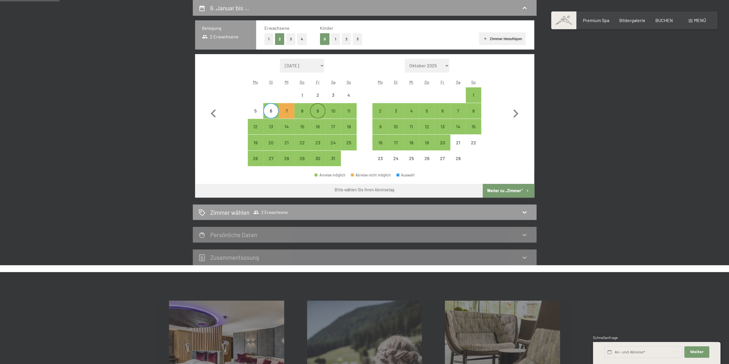
click at [319, 109] on div "9" at bounding box center [317, 116] width 14 height 14
select select "2026-01-01"
select select "2026-02-01"
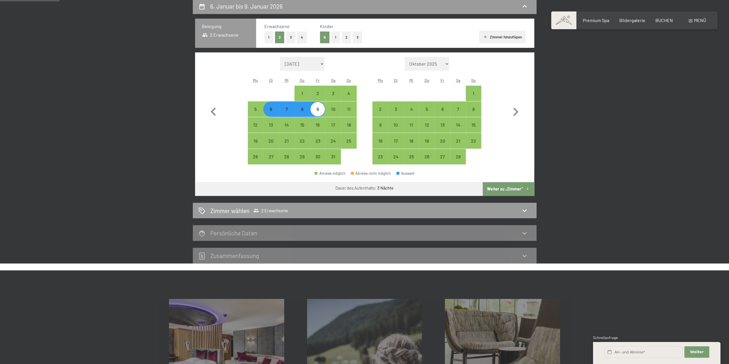
scroll to position [223, 0]
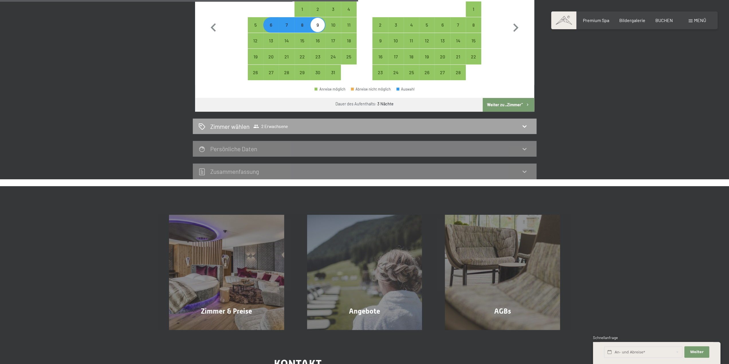
click at [525, 126] on icon at bounding box center [524, 126] width 4 height 2
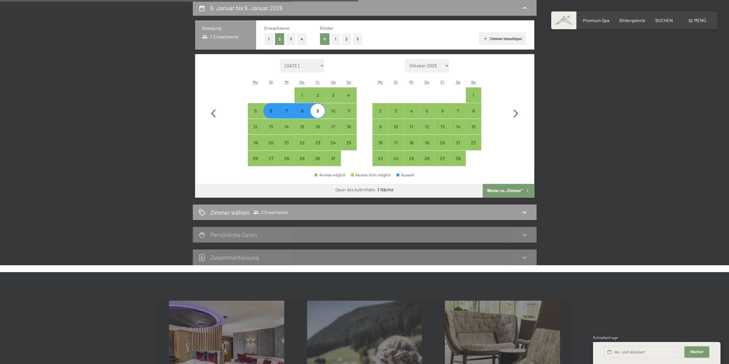
select select "2026-01-01"
select select "2026-02-01"
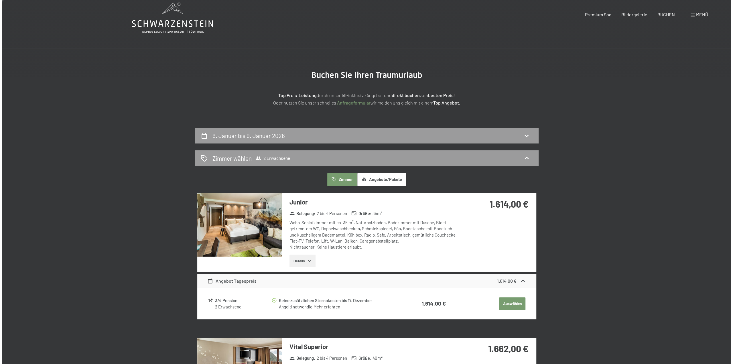
scroll to position [0, 0]
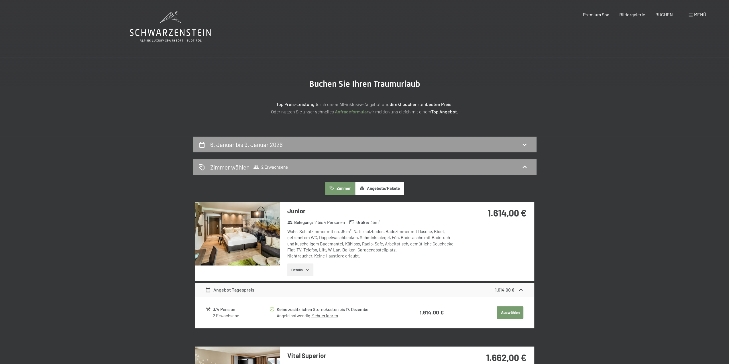
click at [693, 15] on div "Menü" at bounding box center [697, 14] width 17 height 6
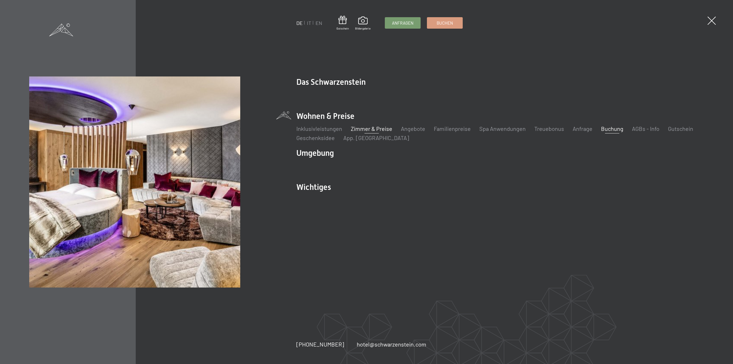
click at [371, 129] on link "Zimmer & Preise" at bounding box center [372, 128] width 42 height 7
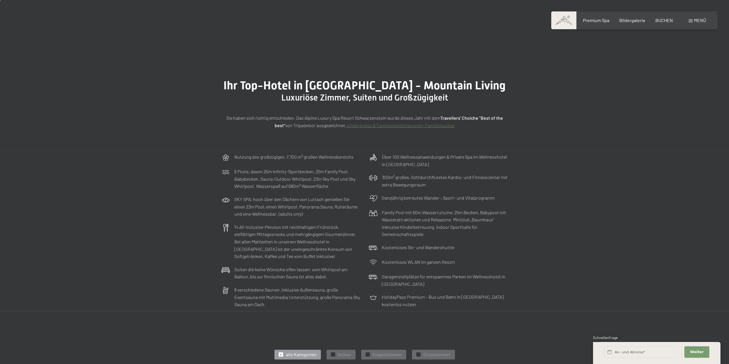
scroll to position [172, 0]
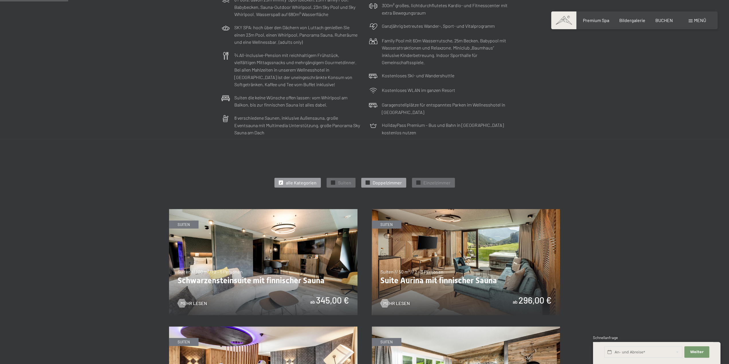
click at [387, 183] on span "Doppelzimmer" at bounding box center [387, 183] width 29 height 6
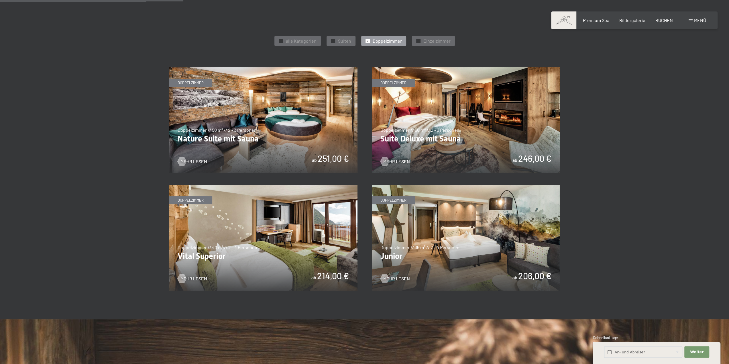
scroll to position [315, 0]
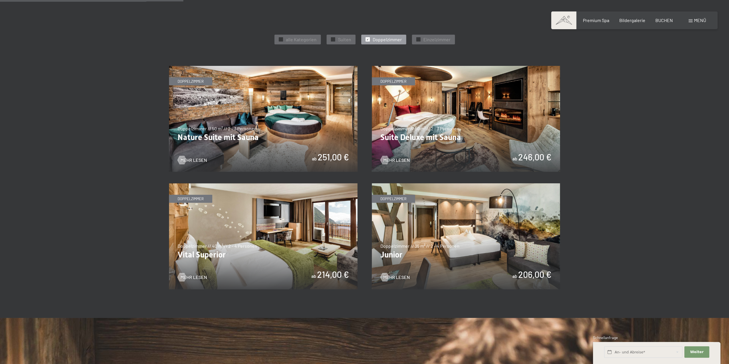
click at [312, 133] on img at bounding box center [263, 119] width 188 height 106
click at [482, 236] on img at bounding box center [466, 236] width 188 height 106
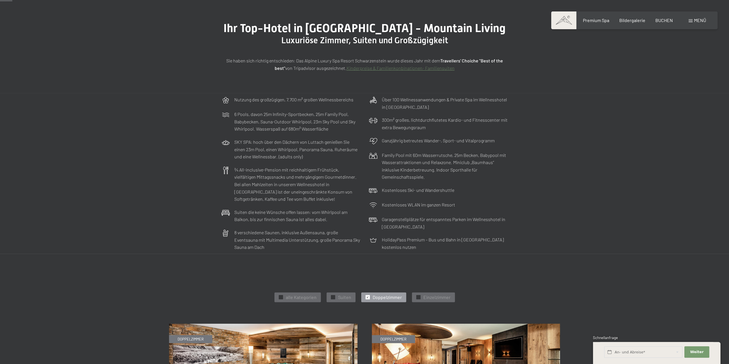
scroll to position [0, 0]
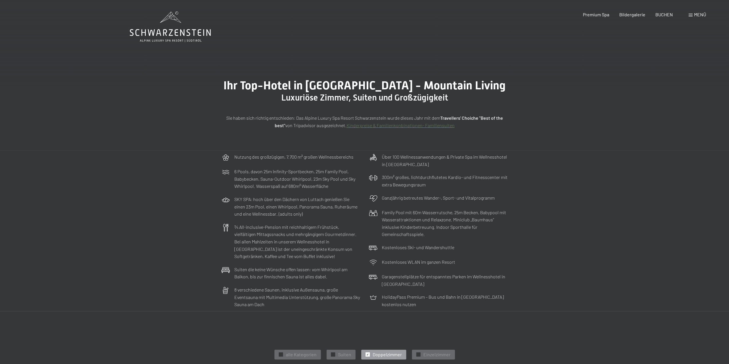
click at [177, 30] on icon at bounding box center [170, 26] width 81 height 31
